Goal: Task Accomplishment & Management: Complete application form

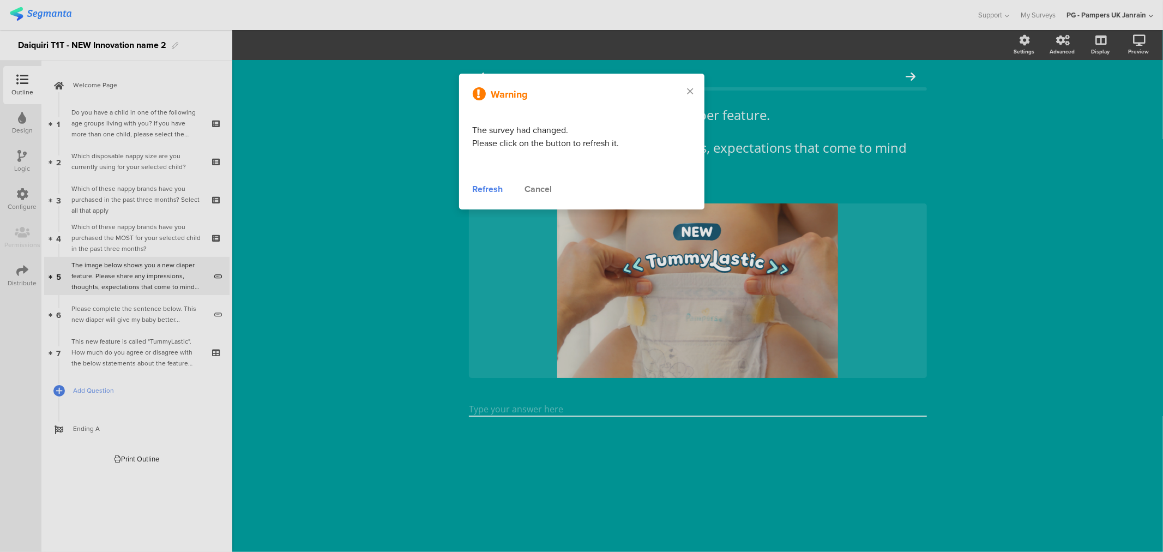
click at [491, 189] on div "Refresh" at bounding box center [488, 189] width 31 height 13
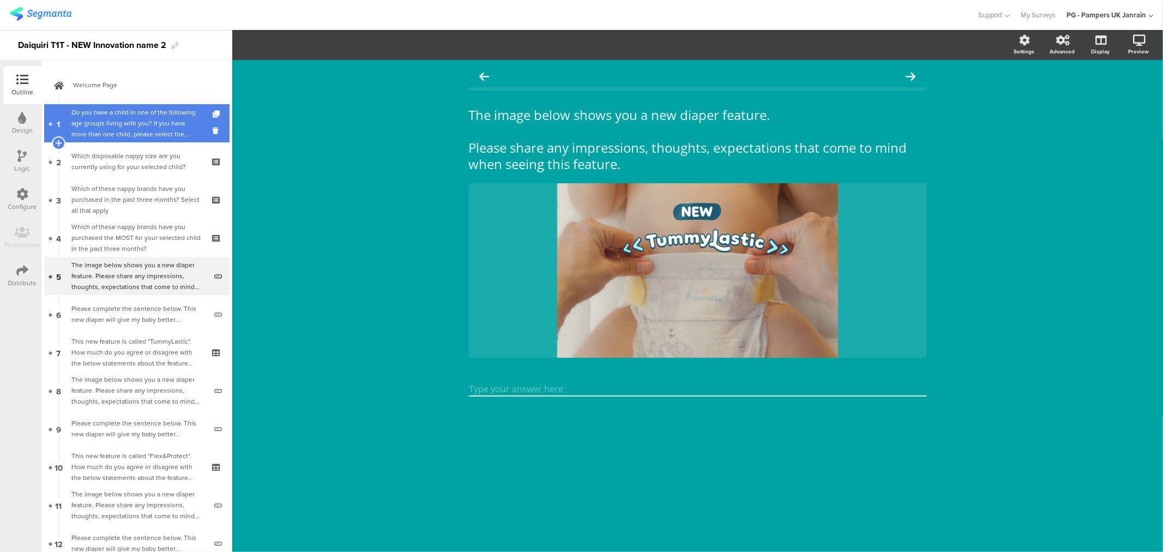
click at [105, 116] on div "Do you have a child in one of the following age groups living with you? If you …" at bounding box center [136, 123] width 130 height 33
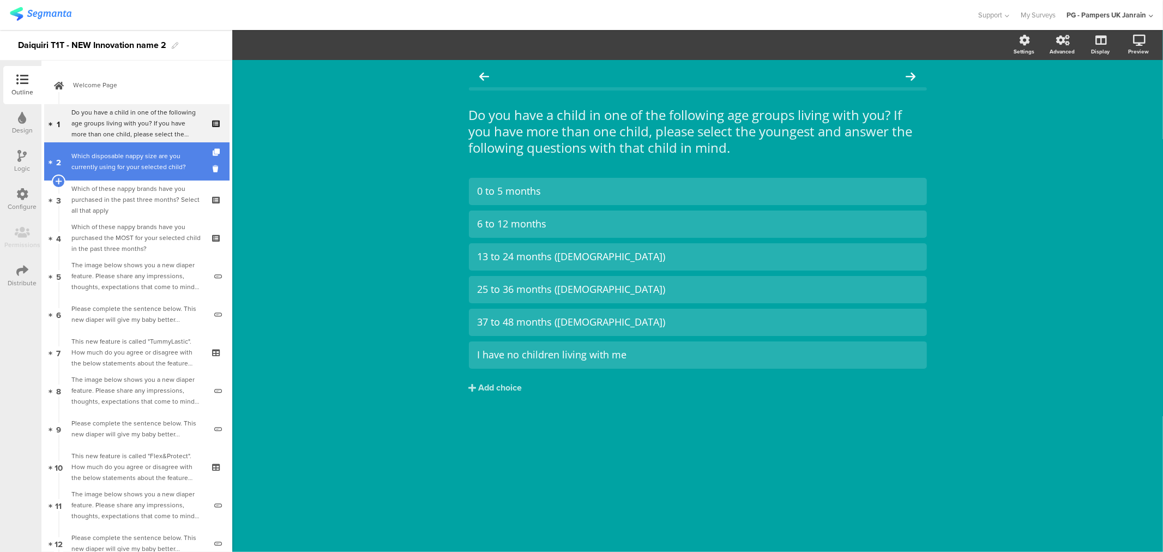
click at [113, 166] on div "Which disposable nappy size are you currently using for your selected child?" at bounding box center [136, 161] width 130 height 22
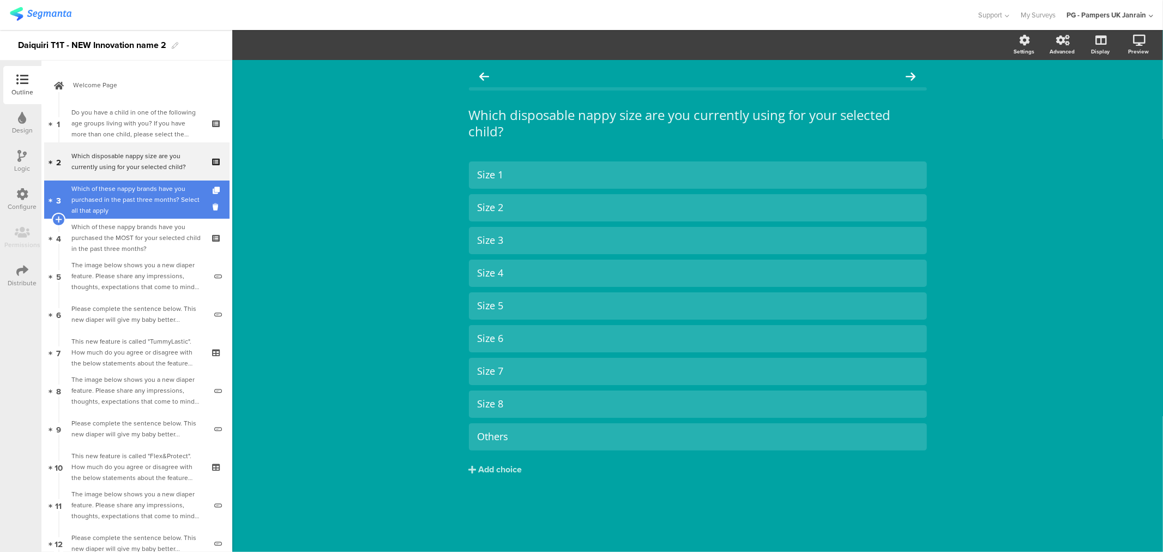
click at [122, 215] on div "Which of these nappy brands have you purchased in the past three months? Select…" at bounding box center [136, 199] width 130 height 33
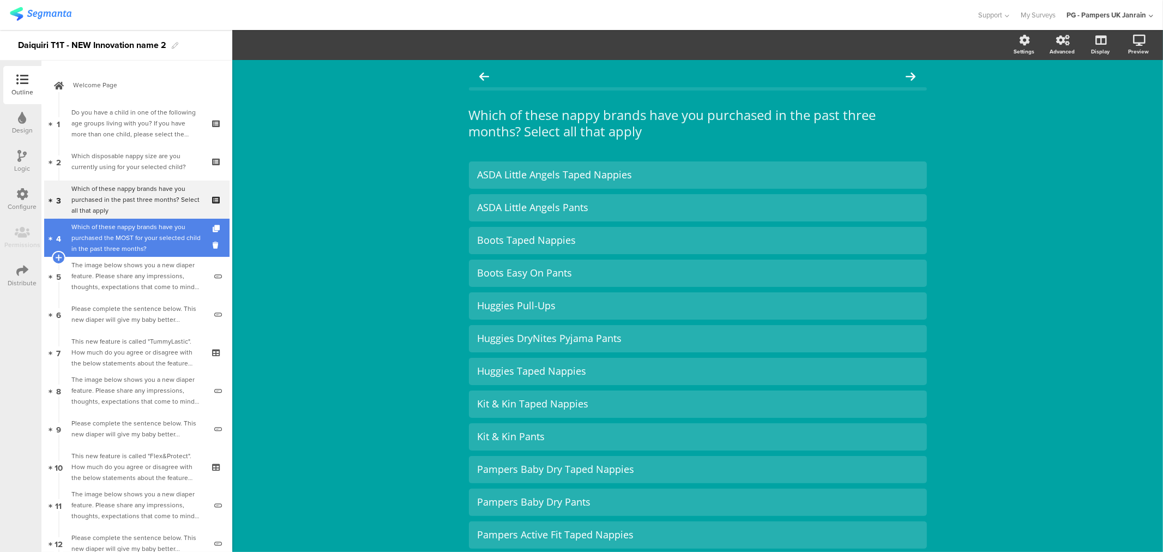
click at [123, 246] on div "Which of these nappy brands have you purchased the MOST for your selected child…" at bounding box center [136, 237] width 130 height 33
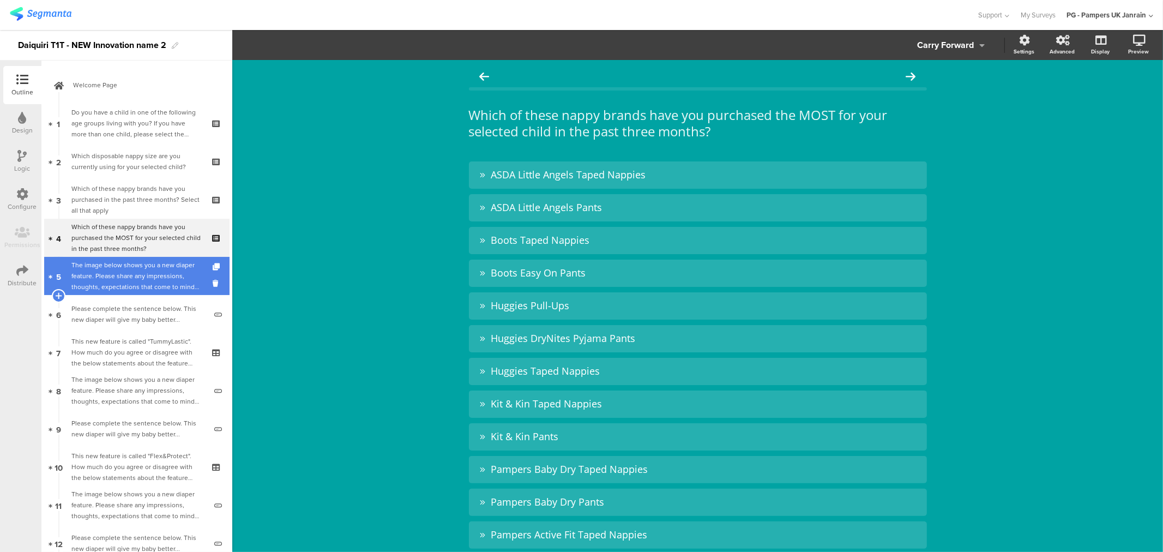
click at [126, 282] on div "The image below shows you a new diaper feature. Please share any impressions, t…" at bounding box center [138, 275] width 135 height 33
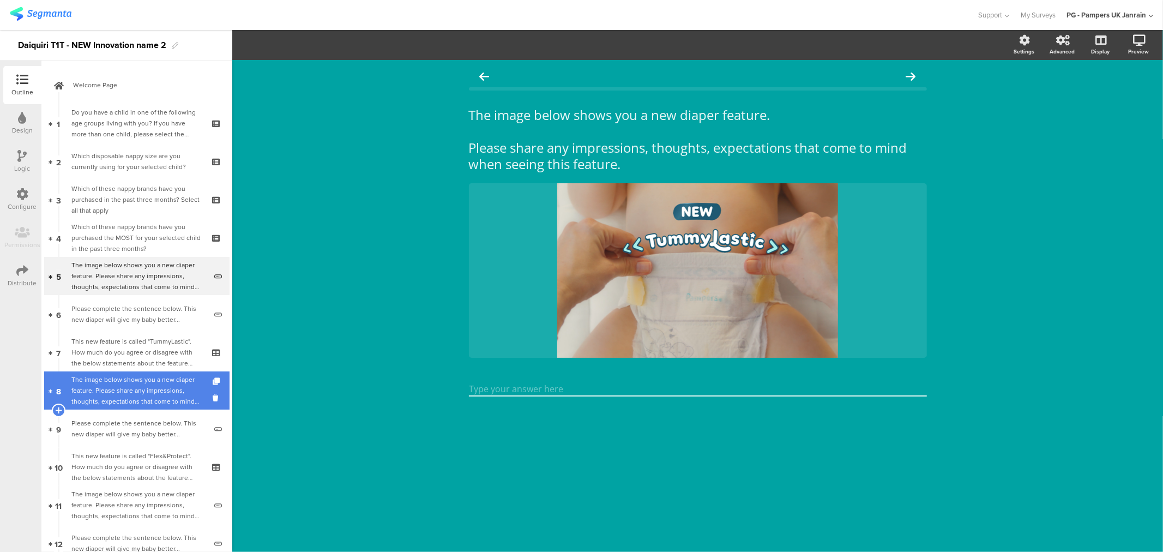
scroll to position [61, 0]
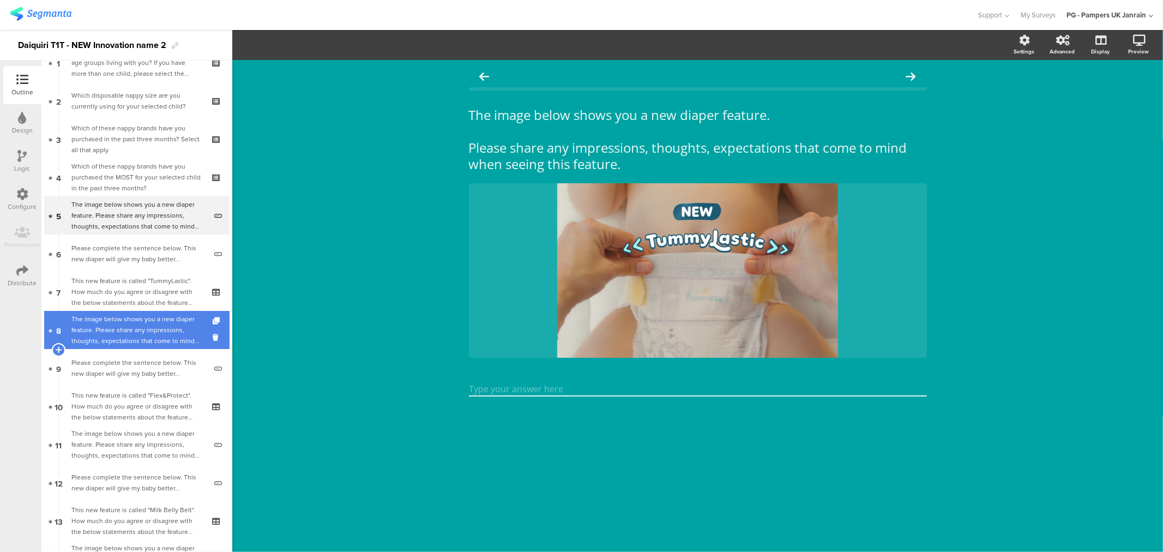
click at [148, 331] on div "The image below shows you a new diaper feature. Please share any impressions, t…" at bounding box center [138, 329] width 135 height 33
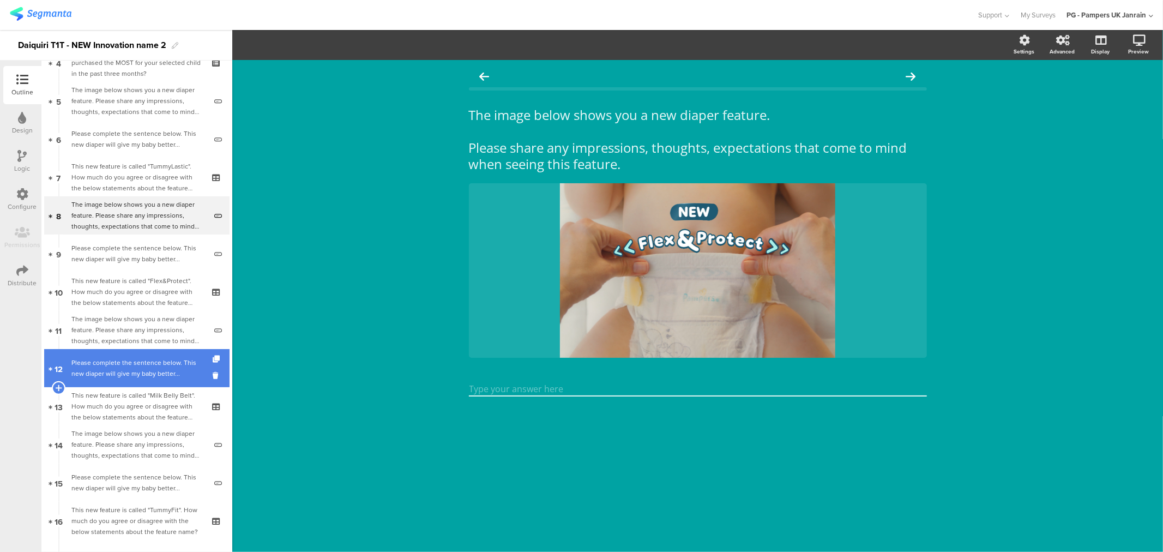
scroll to position [182, 0]
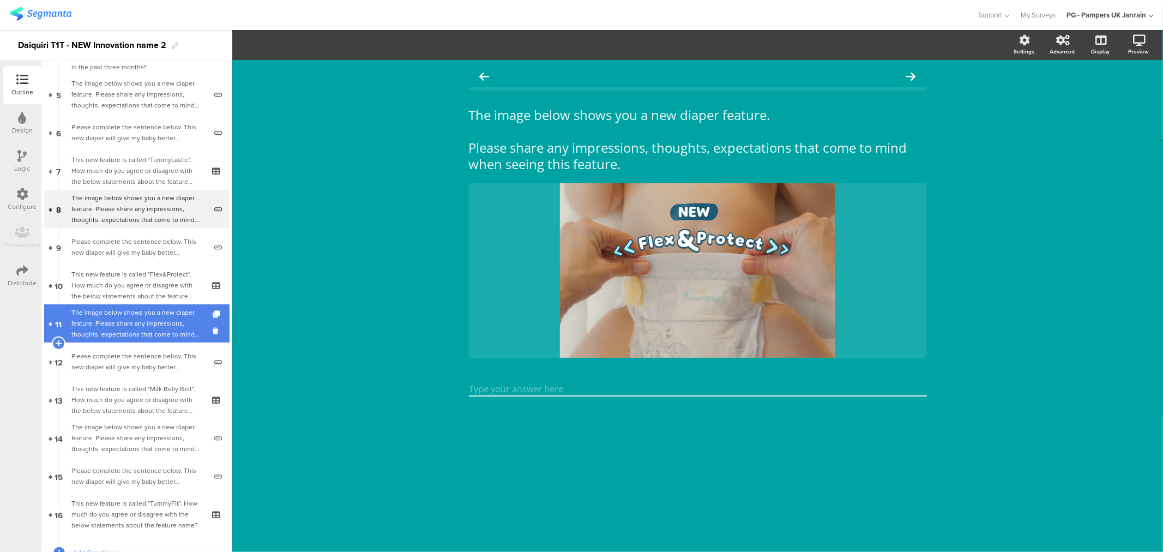
click at [138, 336] on div "The image below shows you a new diaper feature. Please share any impressions, t…" at bounding box center [138, 323] width 135 height 33
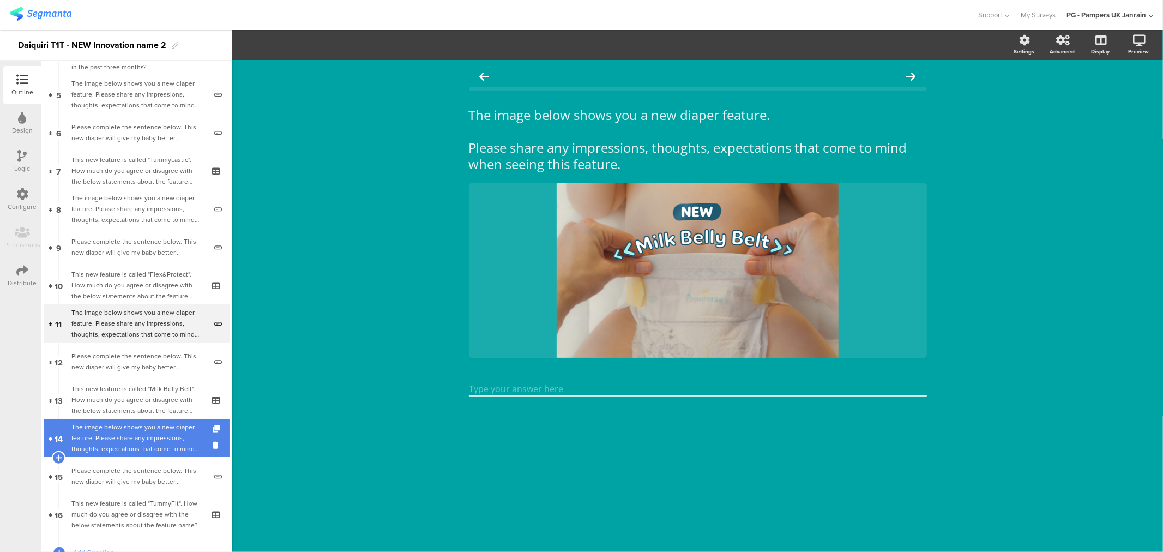
click at [132, 433] on div "The image below shows you a new diaper feature. Please share any impressions, t…" at bounding box center [138, 437] width 135 height 33
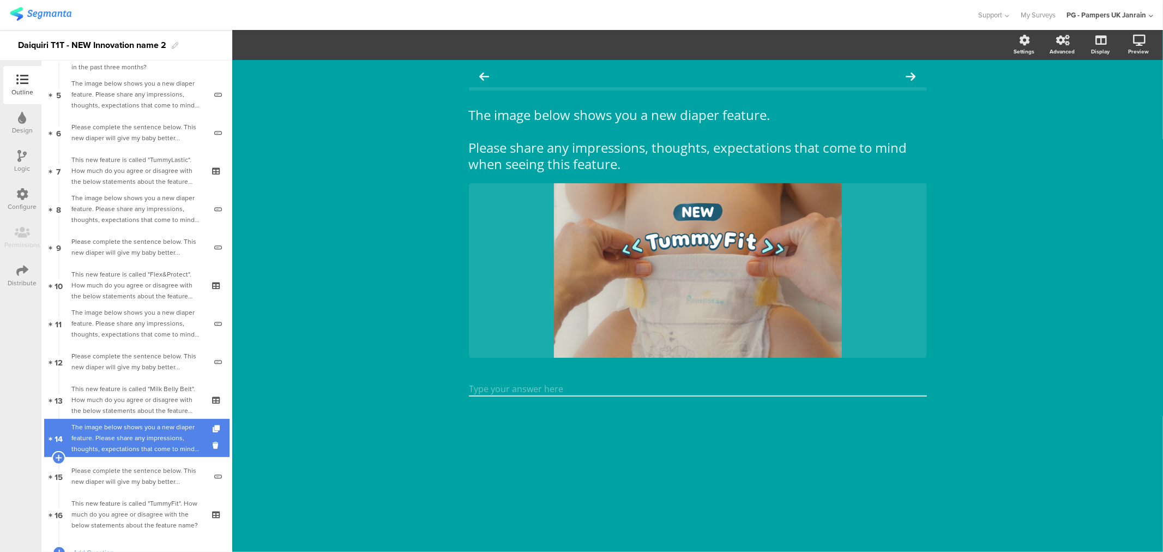
scroll to position [121, 0]
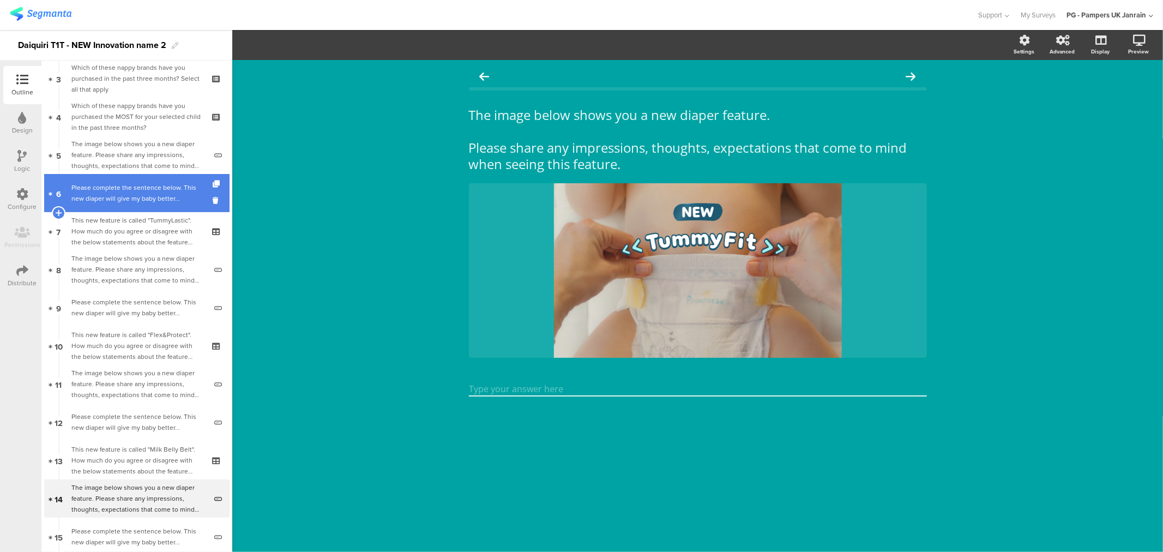
click at [125, 203] on div "Please complete the sentence below. This new diaper will give my baby better..." at bounding box center [138, 193] width 135 height 22
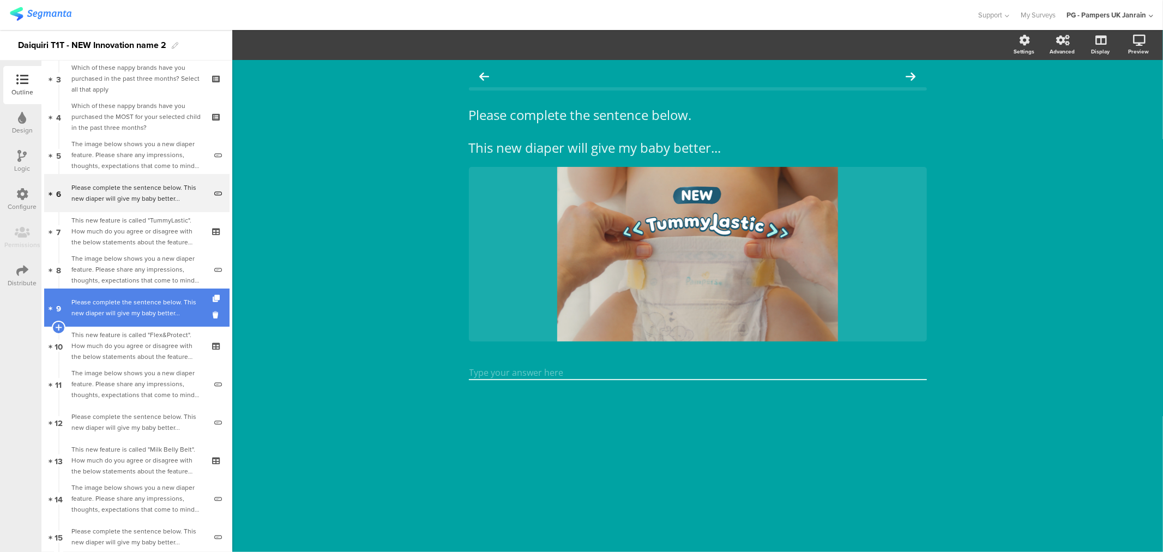
click at [132, 300] on div "Please complete the sentence below. This new diaper will give my baby better..." at bounding box center [138, 308] width 135 height 22
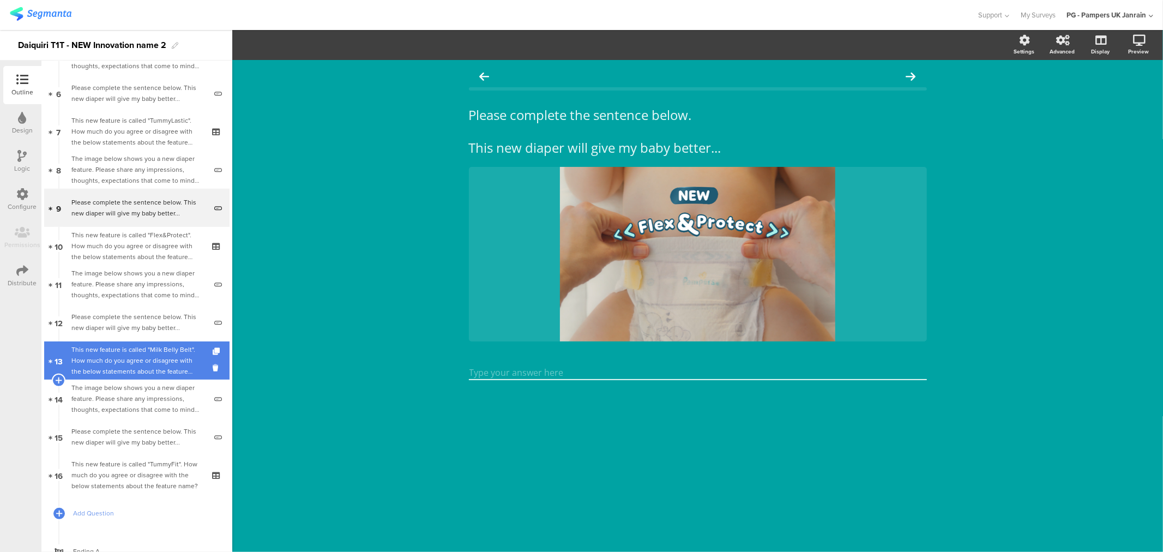
scroll to position [242, 0]
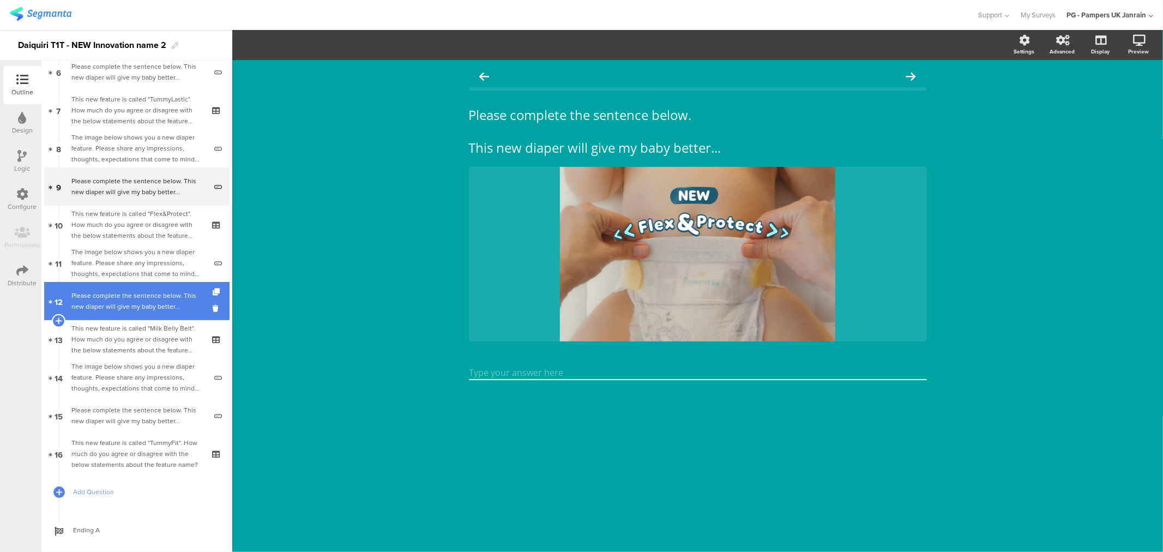
click at [138, 308] on div "Please complete the sentence below. This new diaper will give my baby better..." at bounding box center [138, 301] width 135 height 22
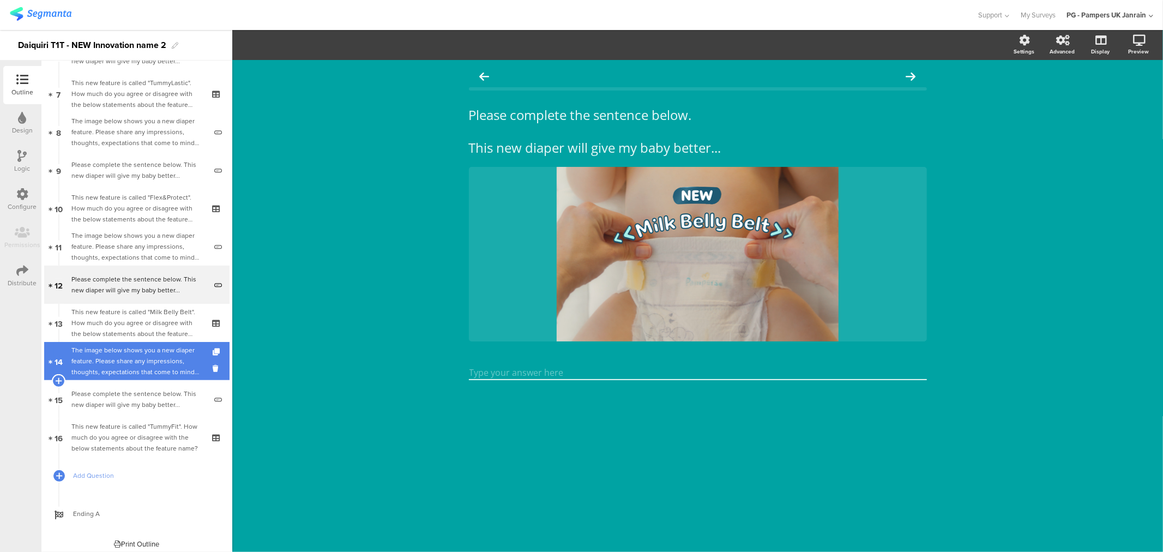
scroll to position [263, 0]
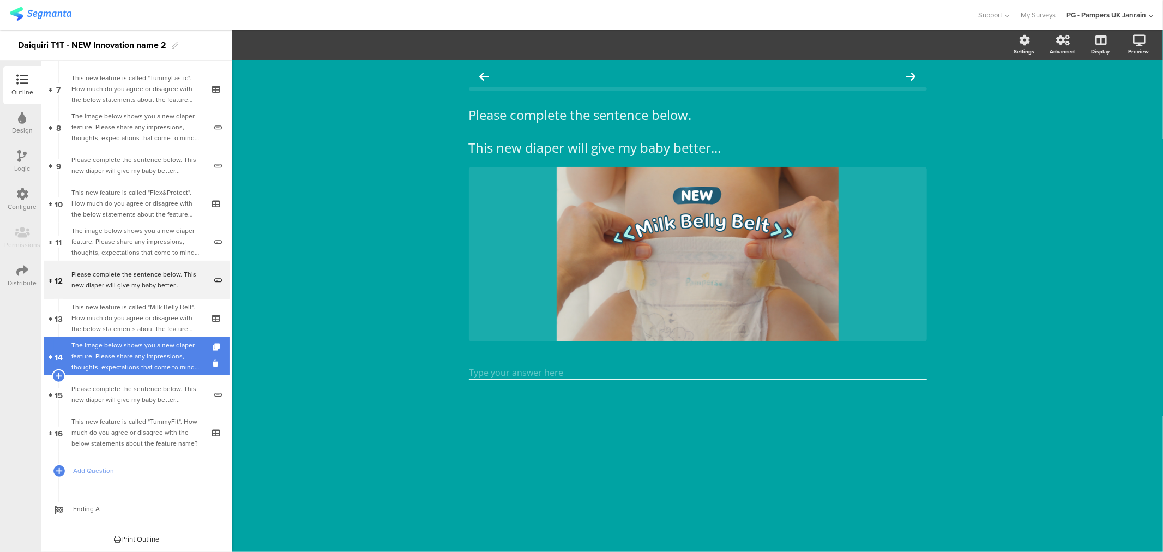
click at [142, 363] on div "The image below shows you a new diaper feature. Please share any impressions, t…" at bounding box center [138, 356] width 135 height 33
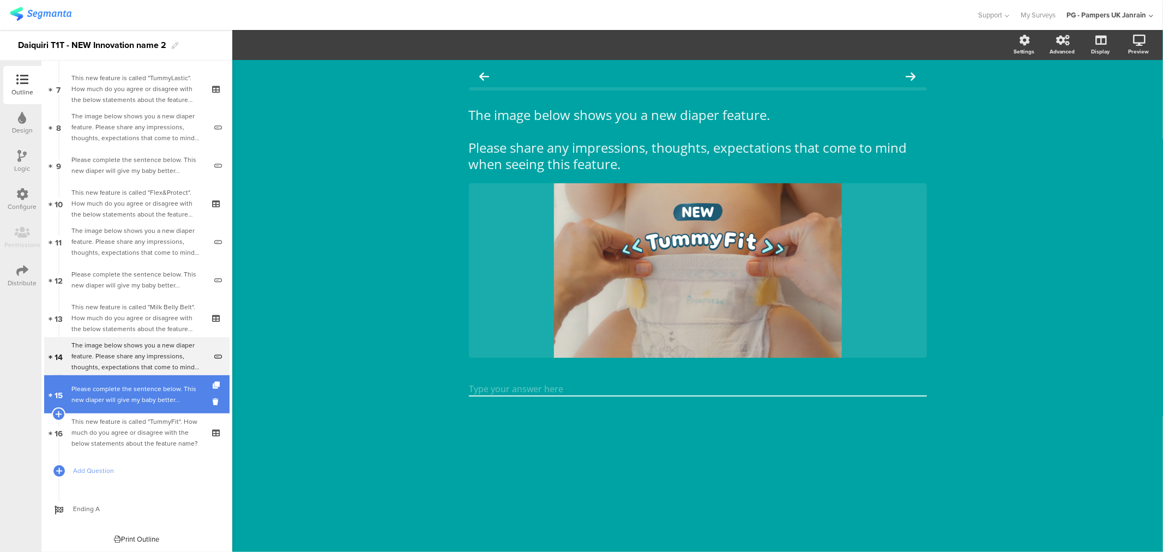
click at [139, 398] on div "Please complete the sentence below. This new diaper will give my baby better..." at bounding box center [138, 394] width 135 height 22
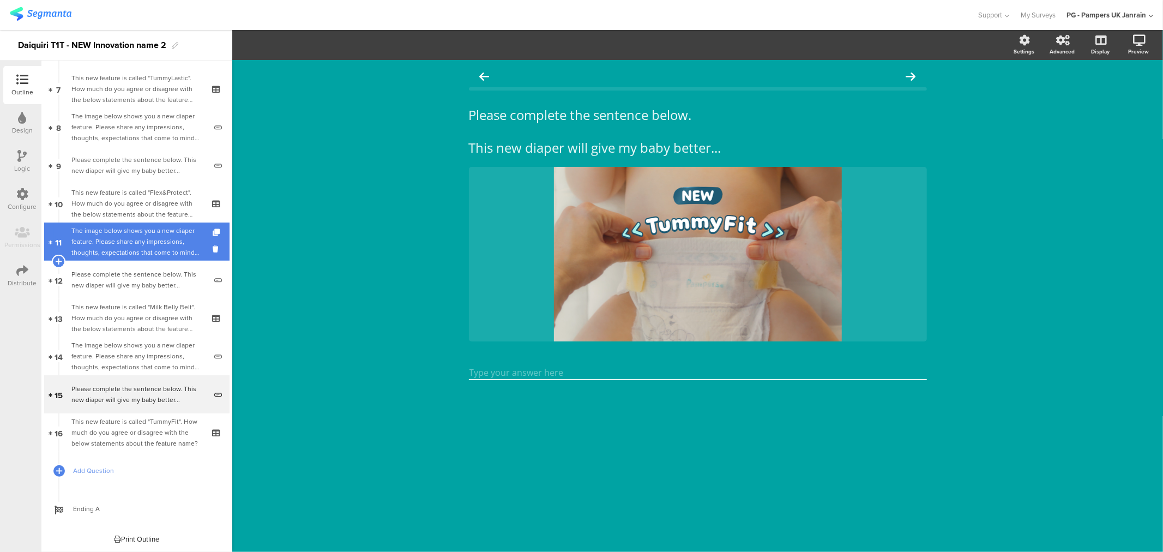
scroll to position [203, 0]
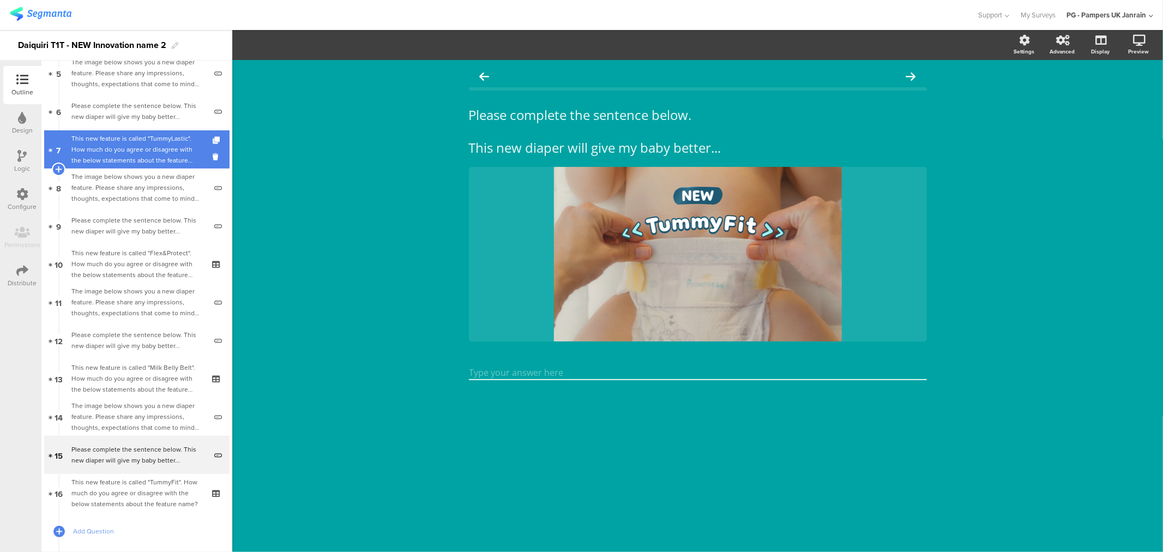
click at [112, 155] on div "This new feature is called "TummyLastic". How much do you agree or disagree wit…" at bounding box center [136, 149] width 130 height 33
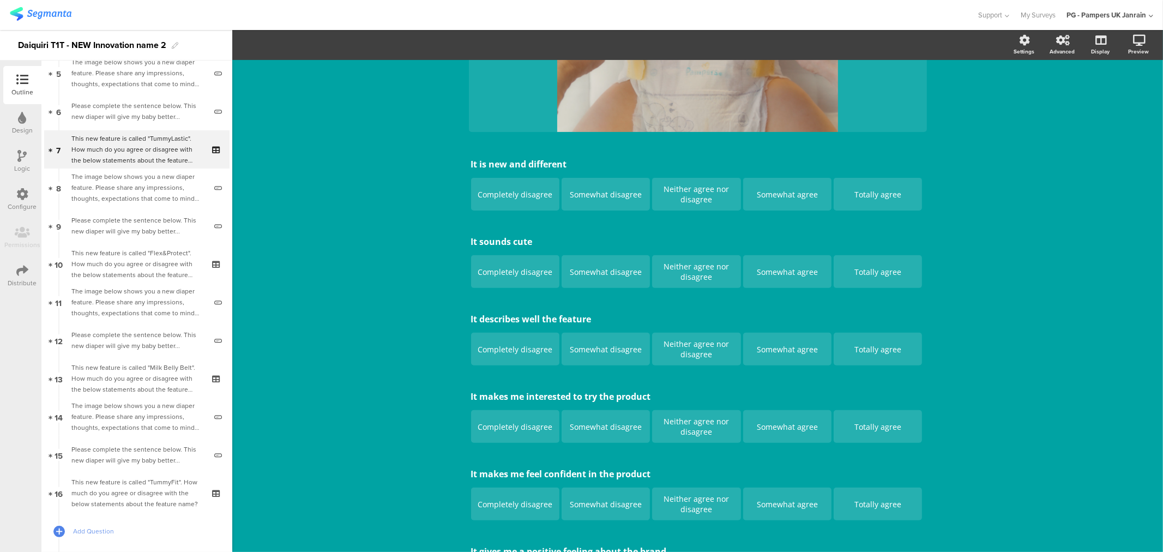
scroll to position [303, 0]
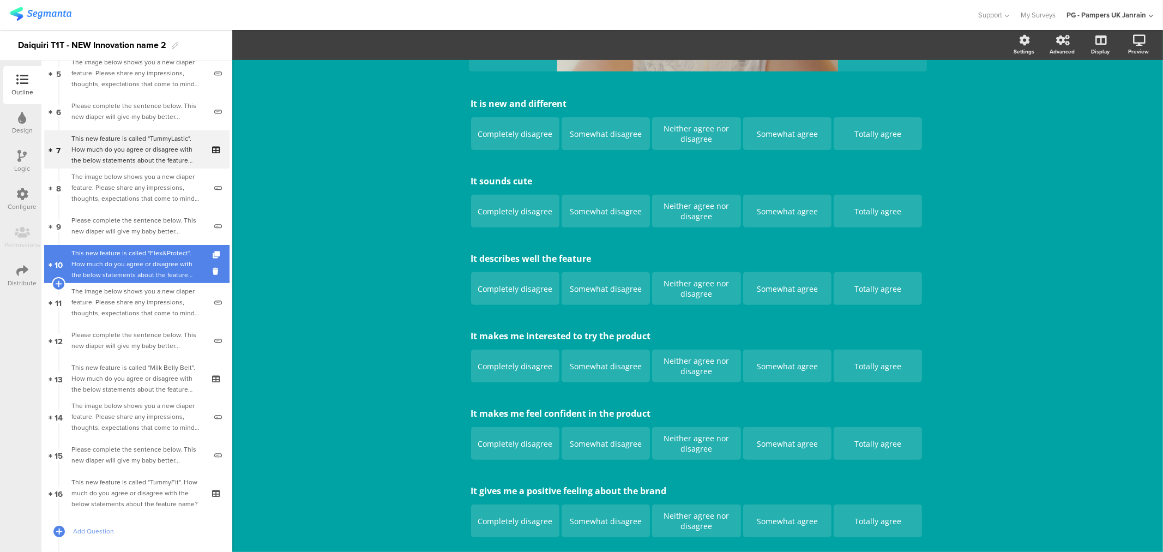
click at [150, 268] on div "This new feature is called "Flex&Protect". How much do you agree or disagree wi…" at bounding box center [136, 263] width 130 height 33
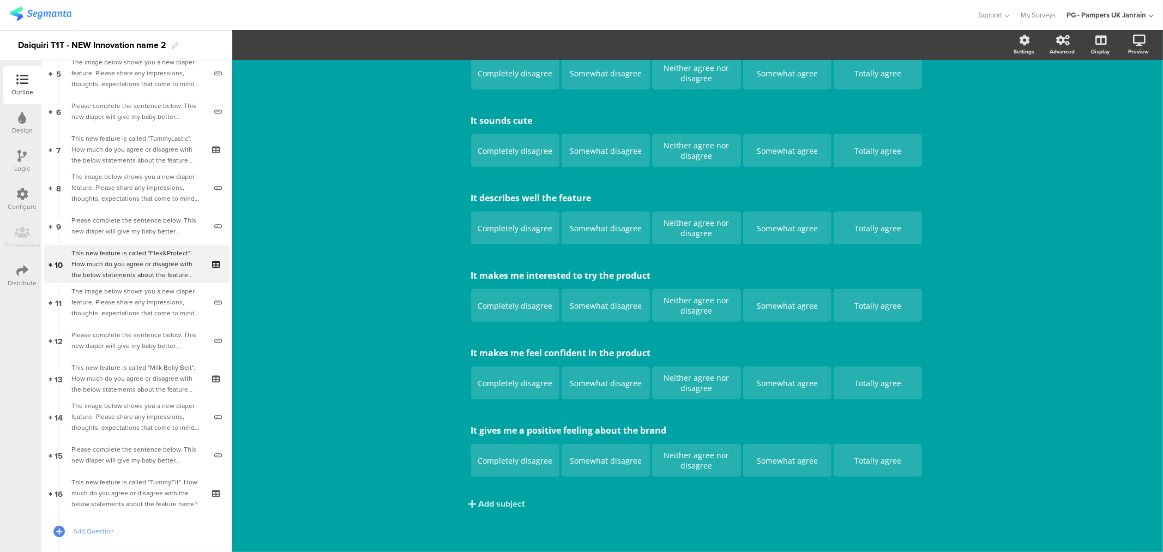
scroll to position [365, 0]
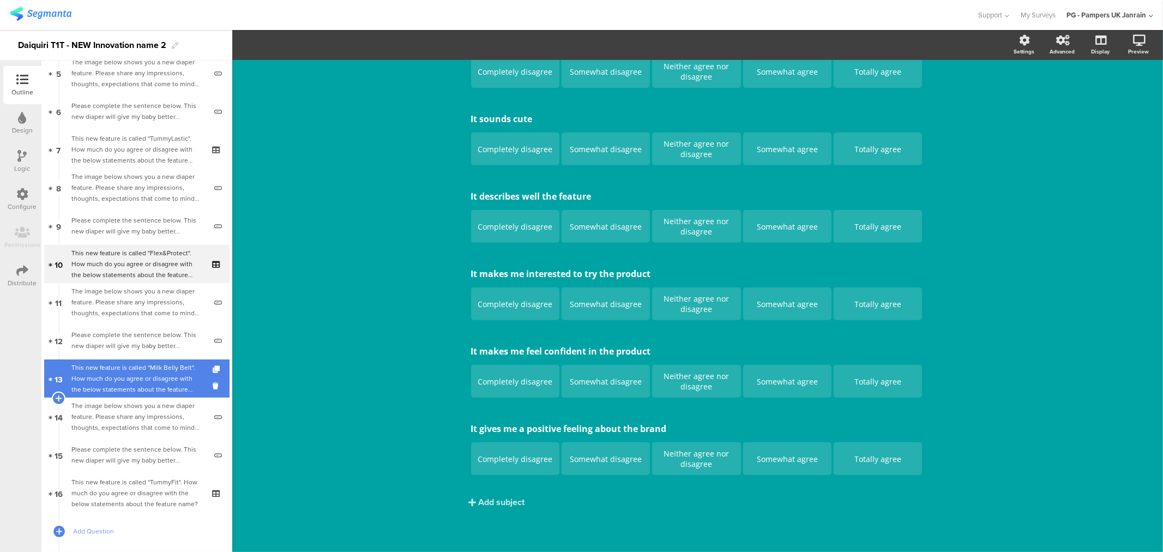
click at [126, 386] on div "This new feature is called "Milk Belly Belt". How much do you agree or disagree…" at bounding box center [136, 378] width 130 height 33
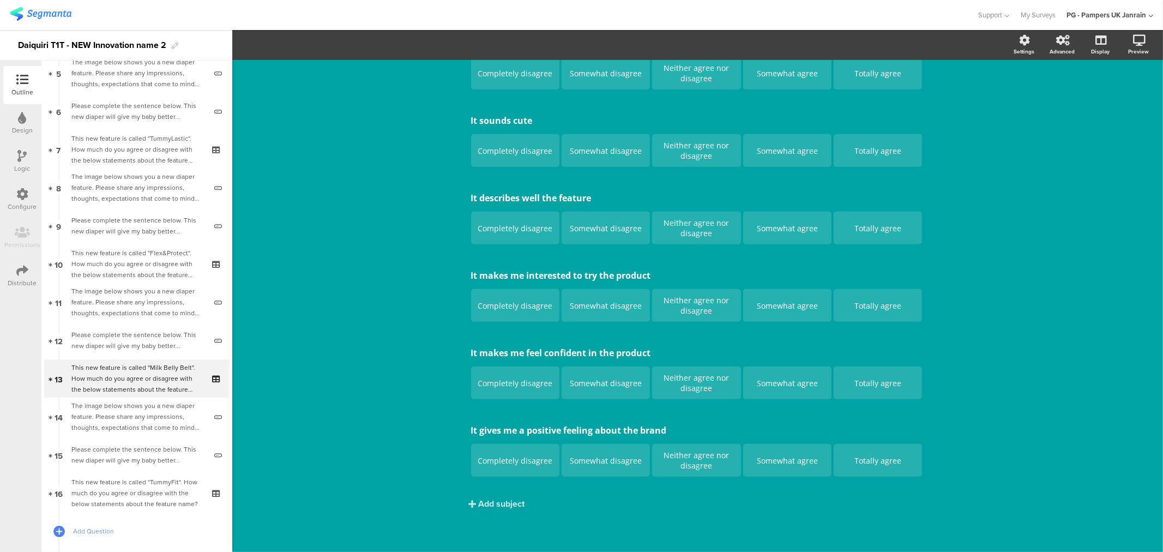
scroll to position [364, 0]
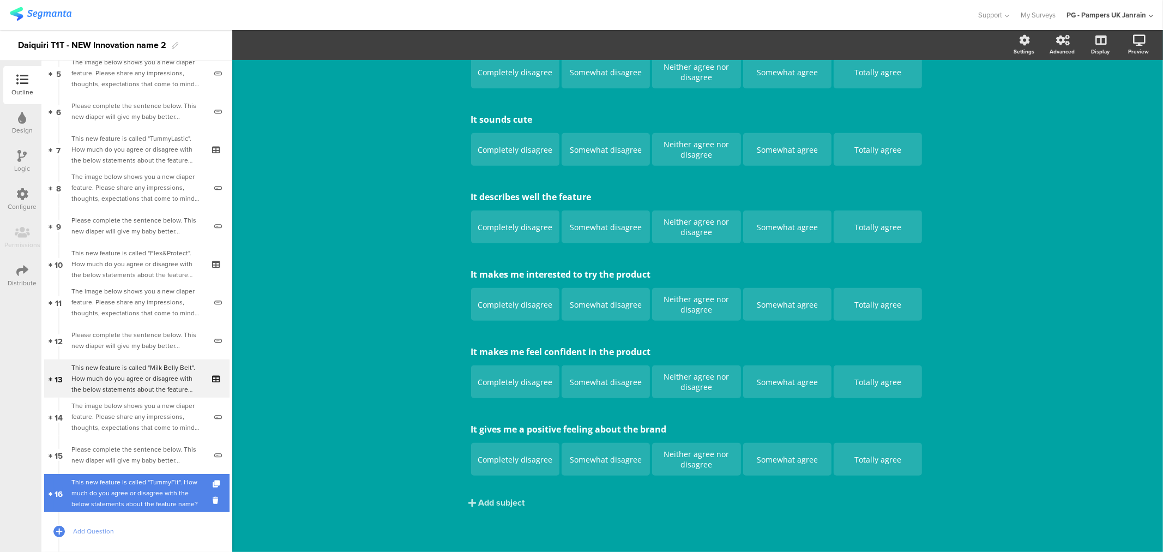
click at [141, 492] on div "This new feature is called "TummyFit". How much do you agree or disagree with t…" at bounding box center [136, 492] width 130 height 33
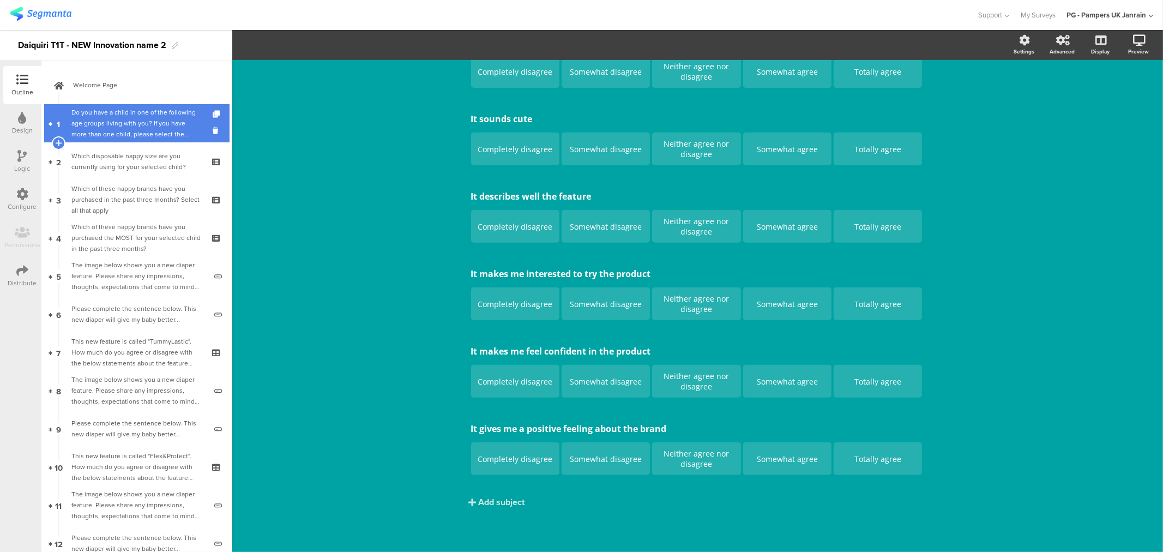
click at [114, 137] on div "Do you have a child in one of the following age groups living with you? If you …" at bounding box center [136, 123] width 130 height 33
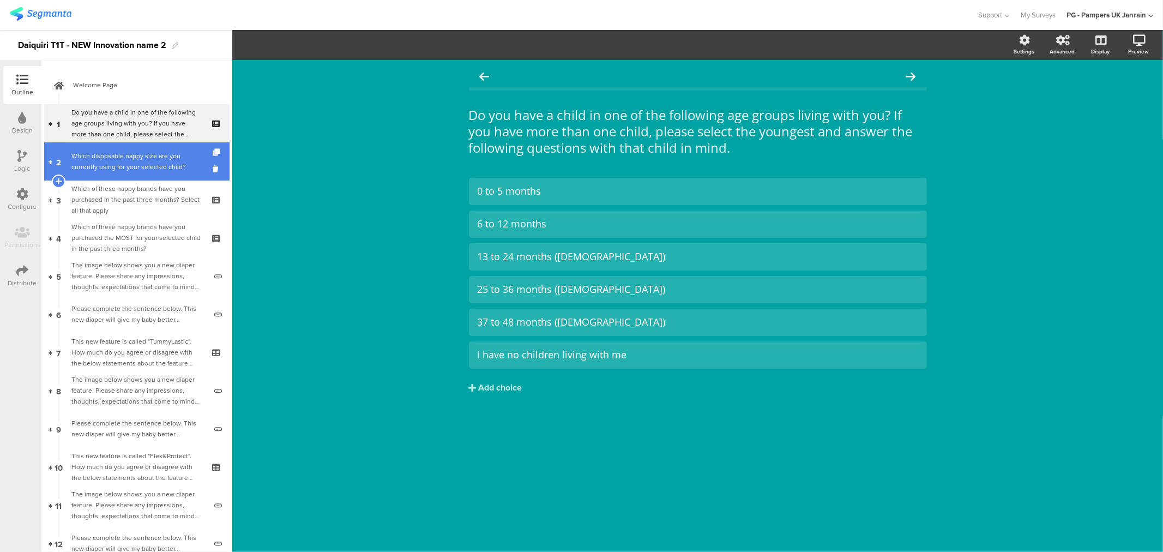
click at [139, 159] on div "Which disposable nappy size are you currently using for your selected child?" at bounding box center [136, 161] width 130 height 22
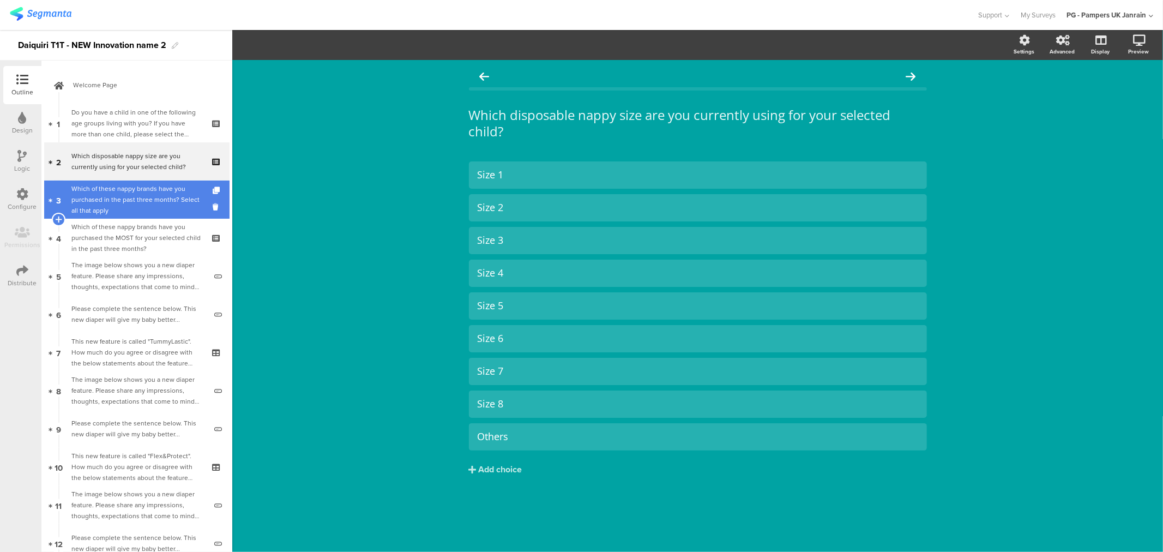
click at [142, 194] on div "Which of these nappy brands have you purchased in the past three months? Select…" at bounding box center [136, 199] width 130 height 33
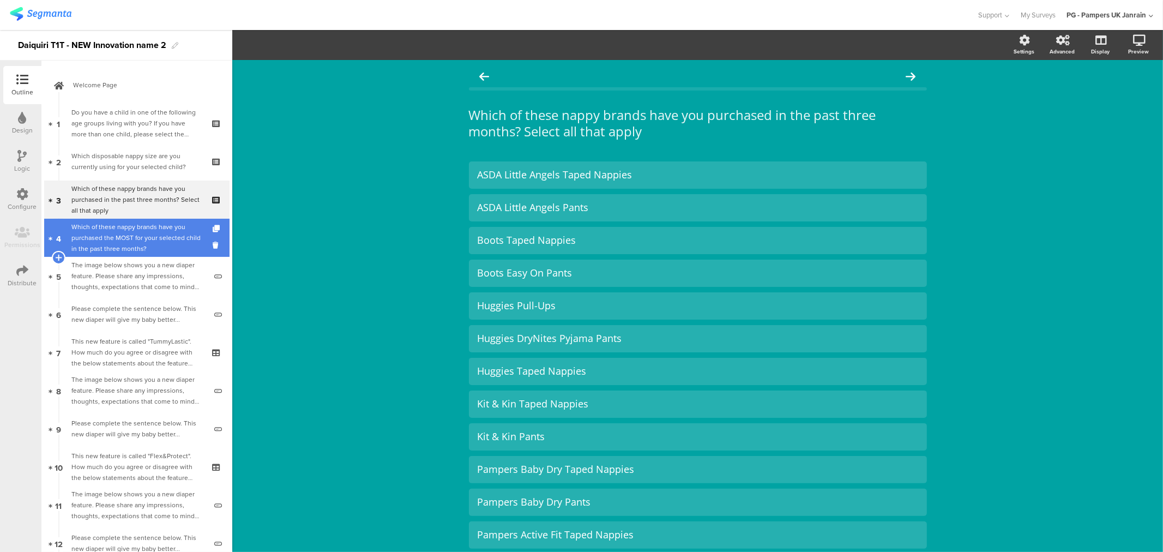
click at [146, 235] on div "Which of these nappy brands have you purchased the MOST for your selected child…" at bounding box center [136, 237] width 130 height 33
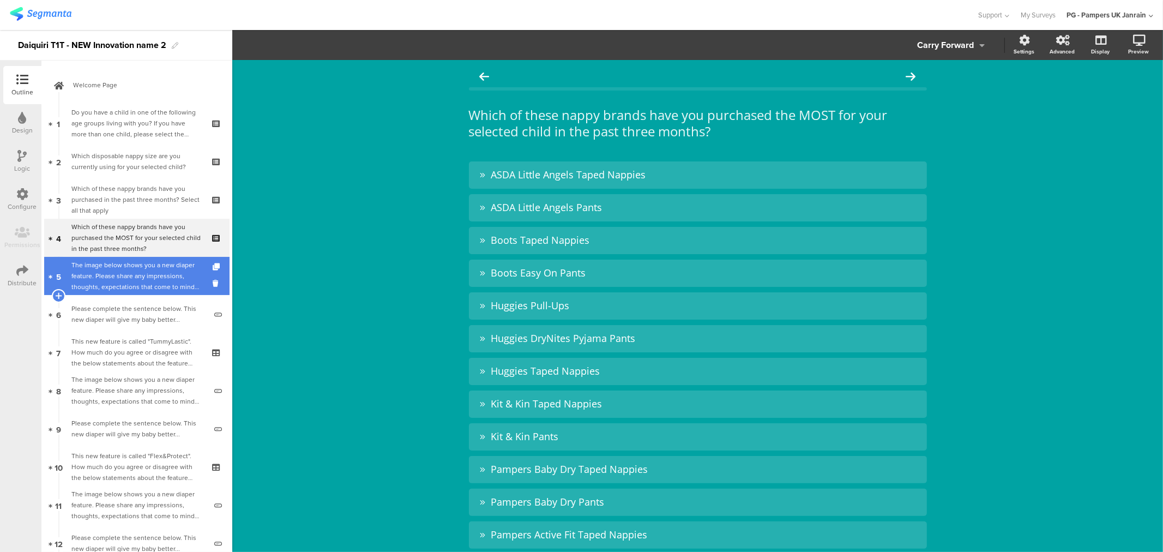
click at [149, 274] on div "The image below shows you a new diaper feature. Please share any impressions, t…" at bounding box center [138, 275] width 135 height 33
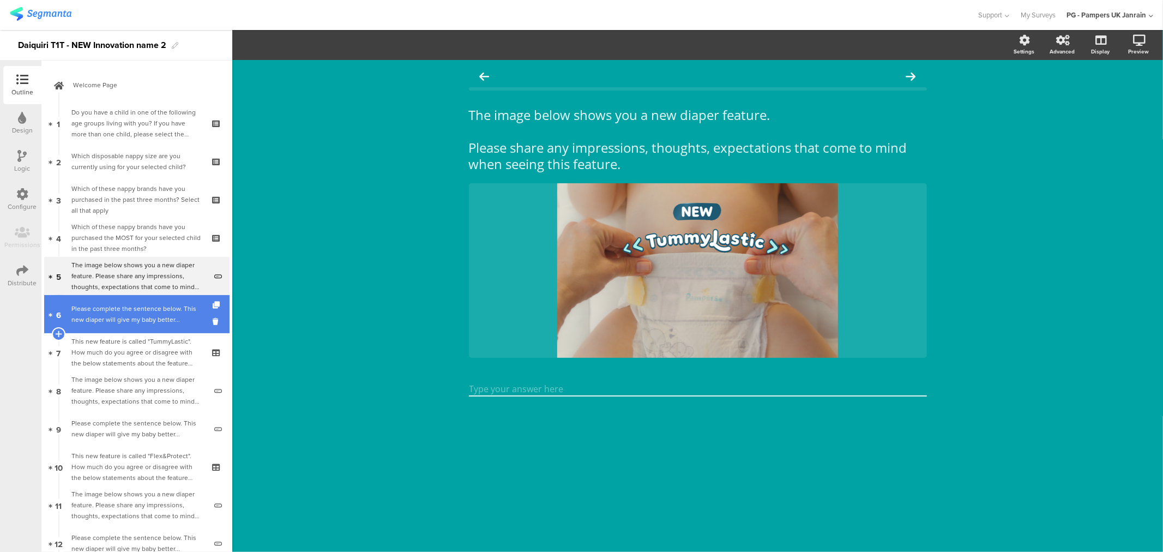
click at [149, 317] on div "Please complete the sentence below. This new diaper will give my baby better..." at bounding box center [138, 314] width 135 height 22
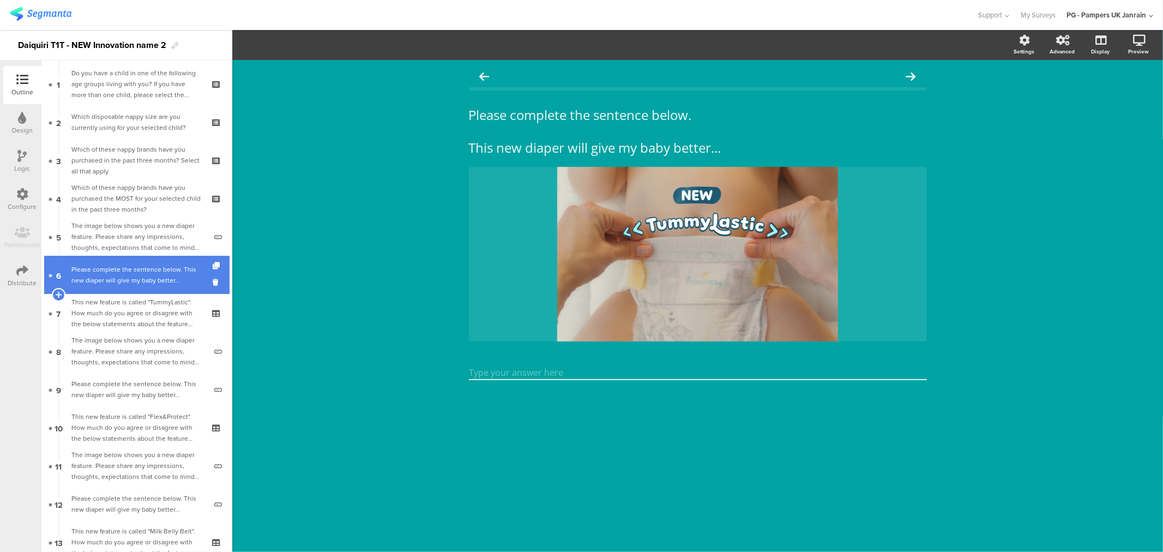
scroll to position [61, 0]
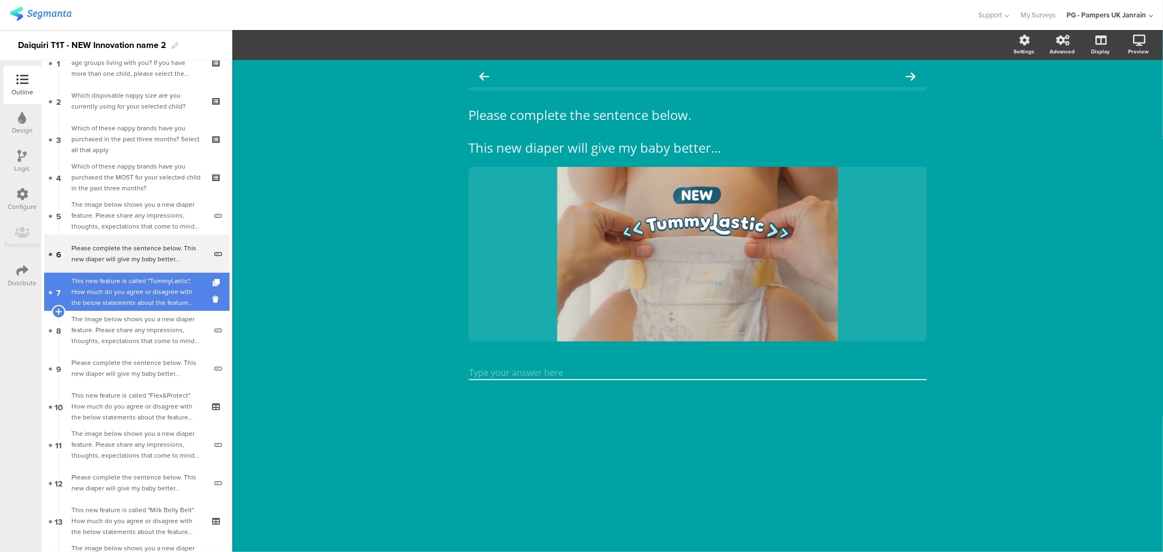
click at [152, 290] on div "This new feature is called "TummyLastic". How much do you agree or disagree wit…" at bounding box center [136, 291] width 130 height 33
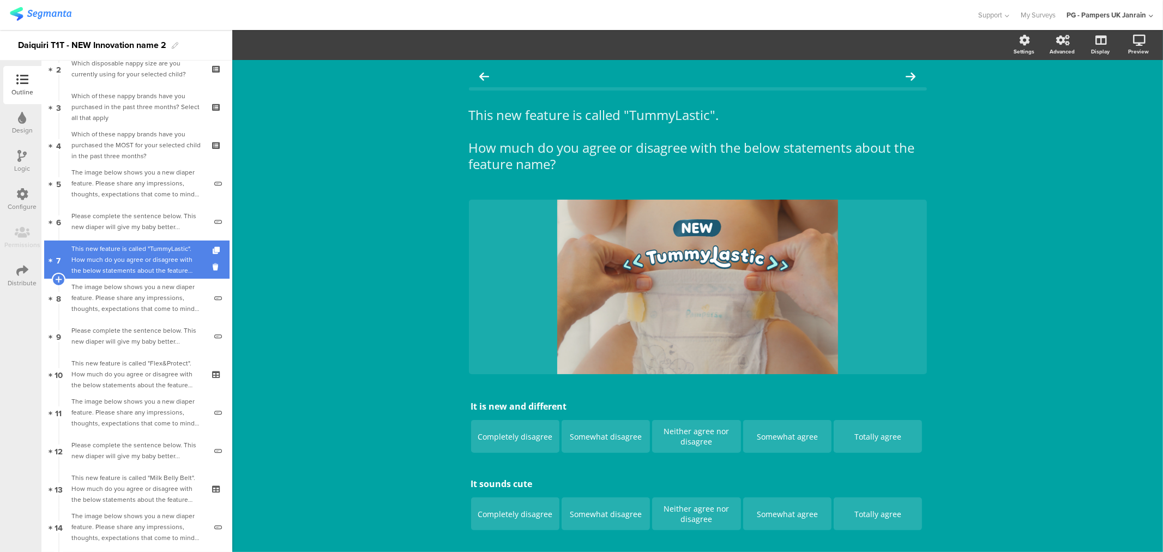
scroll to position [121, 0]
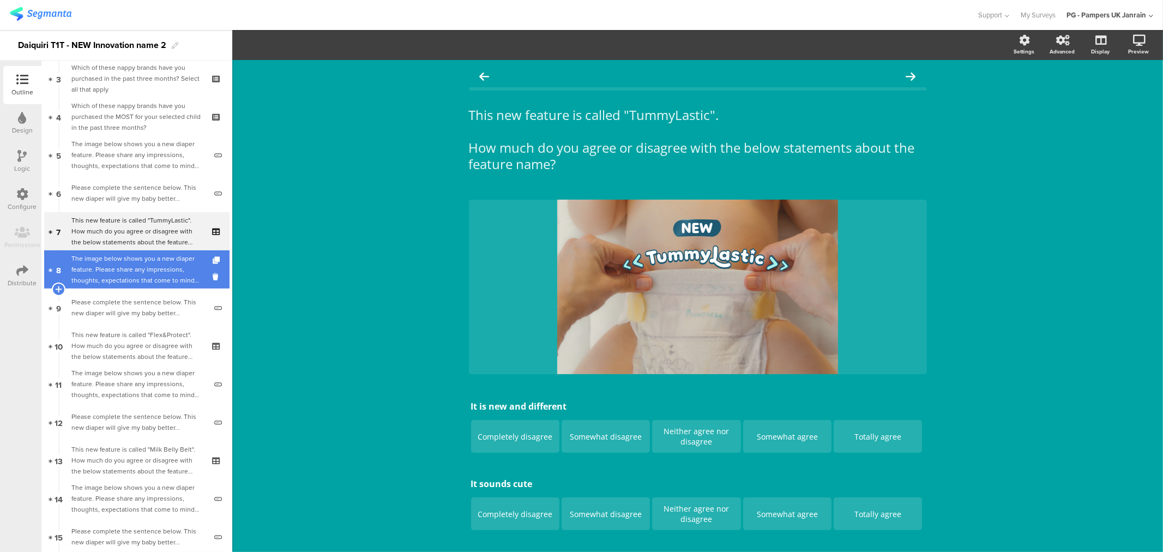
click at [152, 273] on div "The image below shows you a new diaper feature. Please share any impressions, t…" at bounding box center [138, 269] width 135 height 33
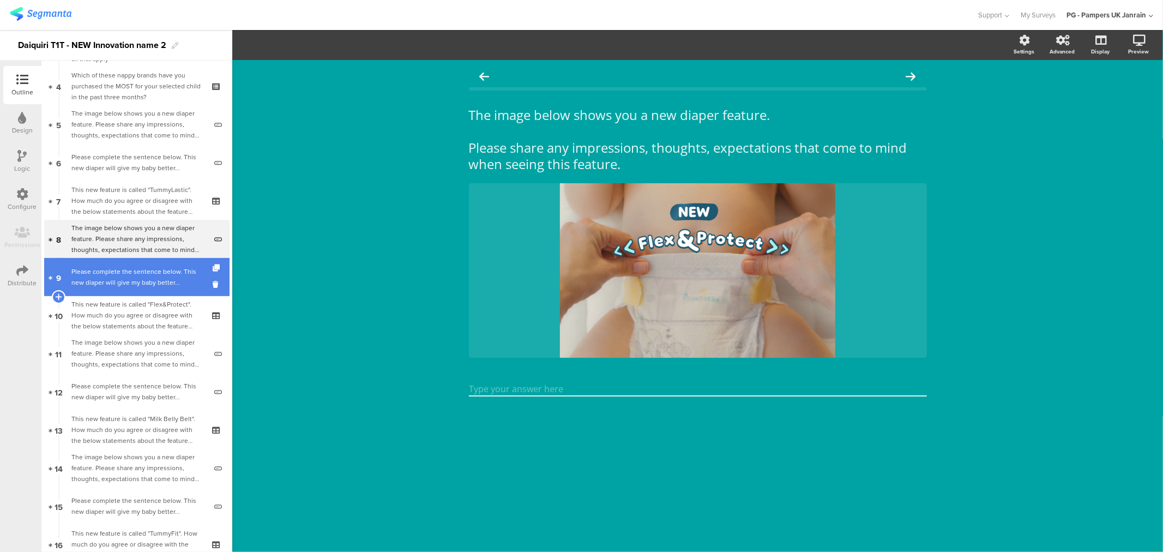
scroll to position [182, 0]
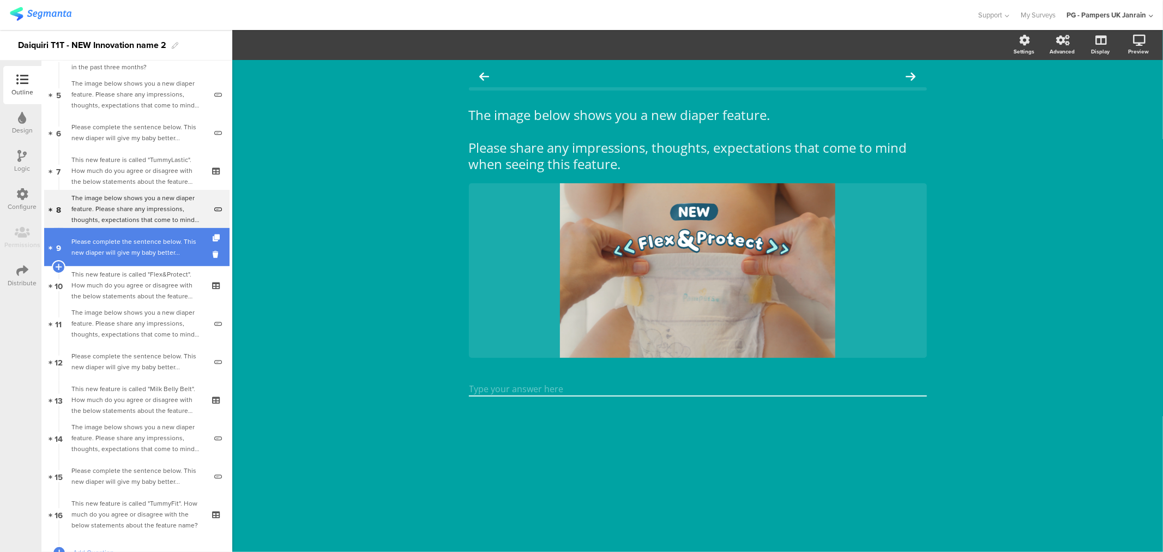
click at [152, 258] on link "9 Please complete the sentence below. This new diaper will give my baby better.…" at bounding box center [136, 247] width 185 height 38
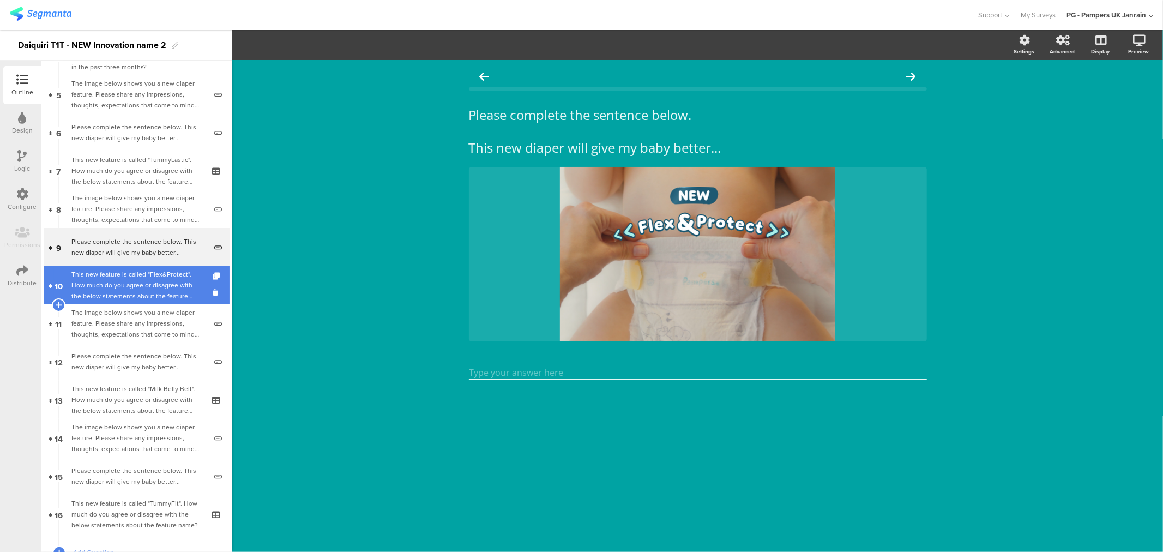
click at [150, 279] on div "This new feature is called "Flex&Protect". How much do you agree or disagree wi…" at bounding box center [136, 285] width 130 height 33
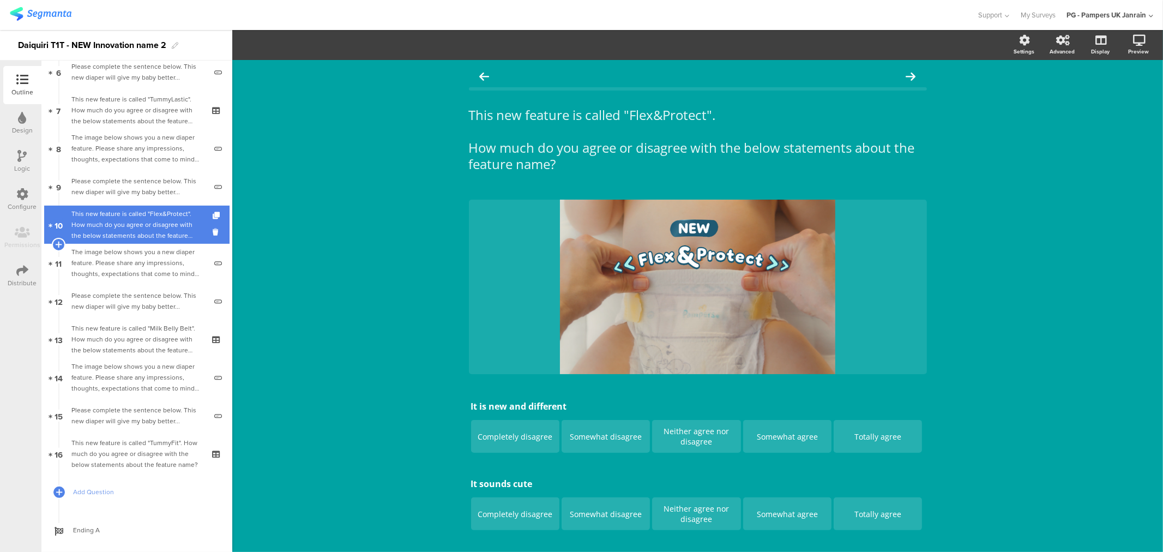
scroll to position [263, 0]
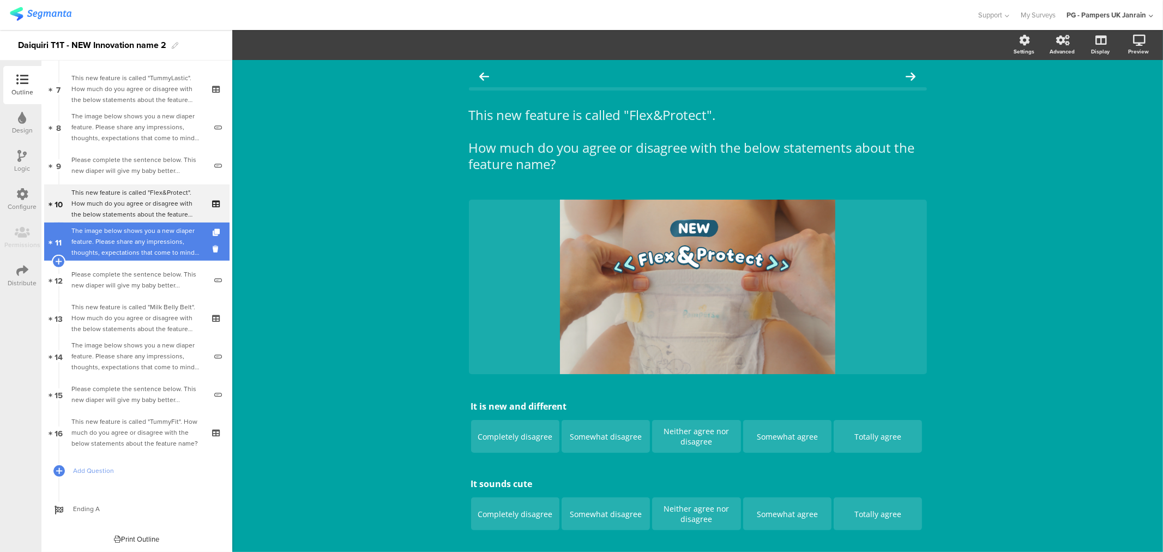
click at [154, 238] on div "The image below shows you a new diaper feature. Please share any impressions, t…" at bounding box center [138, 241] width 135 height 33
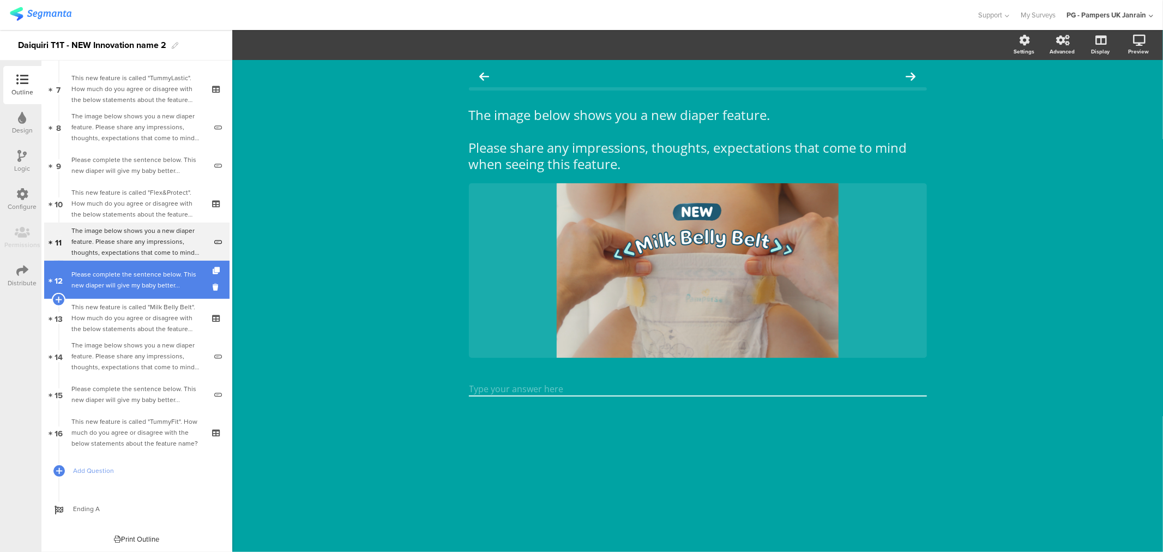
click at [147, 286] on div "Please complete the sentence below. This new diaper will give my baby better..." at bounding box center [138, 280] width 135 height 22
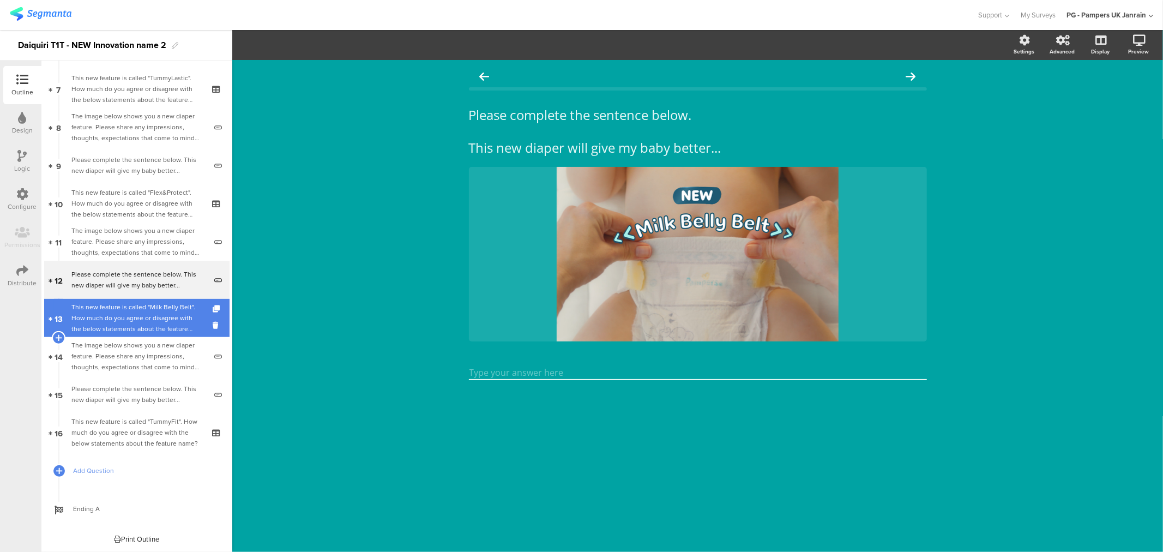
click at [148, 314] on div "This new feature is called "Milk Belly Belt". How much do you agree or disagree…" at bounding box center [136, 317] width 130 height 33
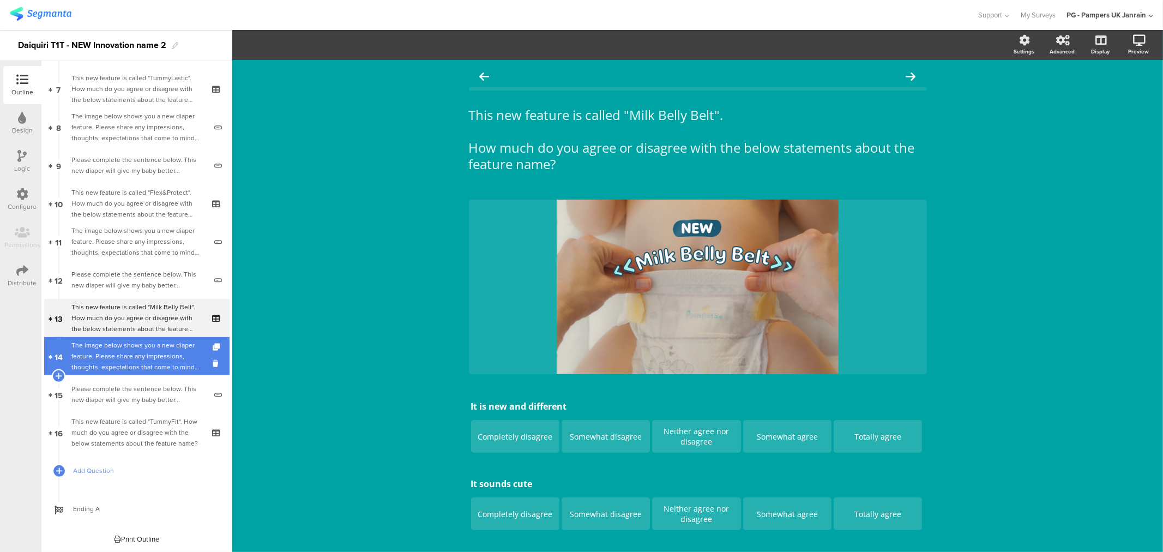
click at [156, 351] on div "The image below shows you a new diaper feature. Please share any impressions, t…" at bounding box center [138, 356] width 135 height 33
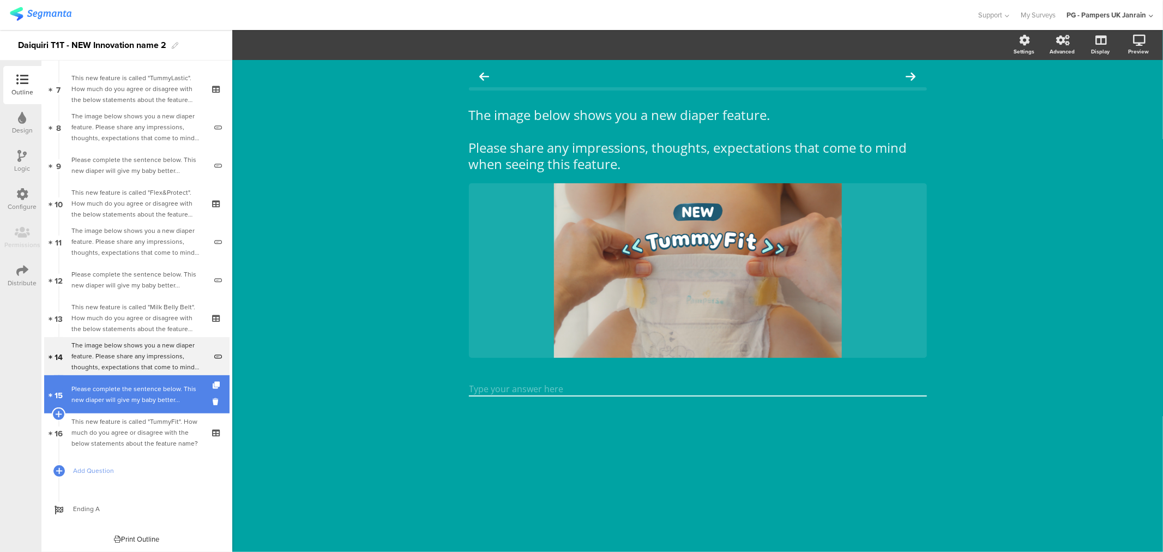
click at [159, 390] on div "Please complete the sentence below. This new diaper will give my baby better..." at bounding box center [138, 394] width 135 height 22
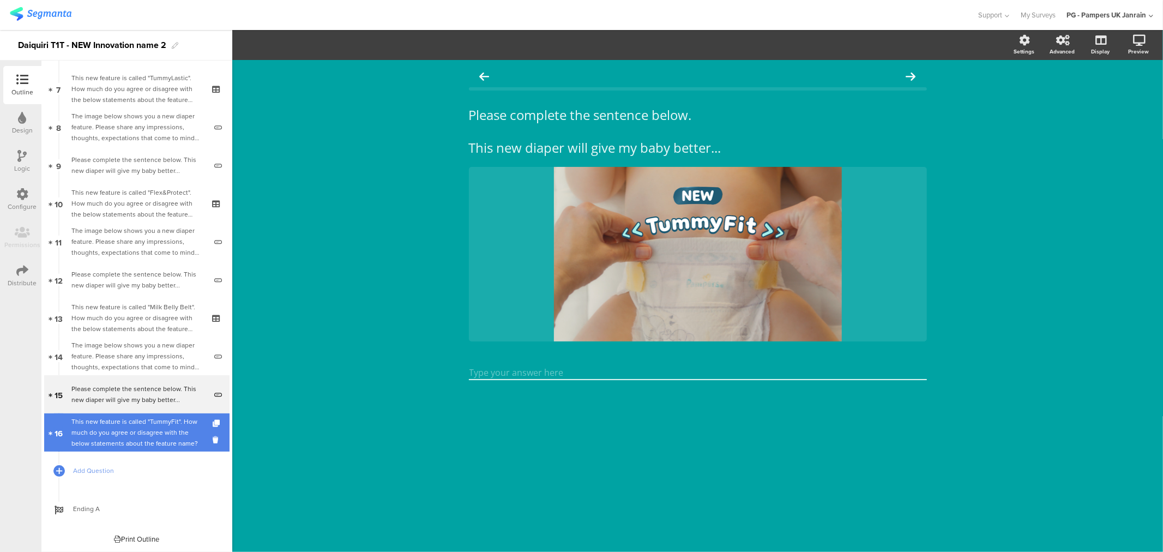
click at [155, 436] on div "This new feature is called "TummyFit". How much do you agree or disagree with t…" at bounding box center [136, 432] width 130 height 33
